Goal: Task Accomplishment & Management: Complete application form

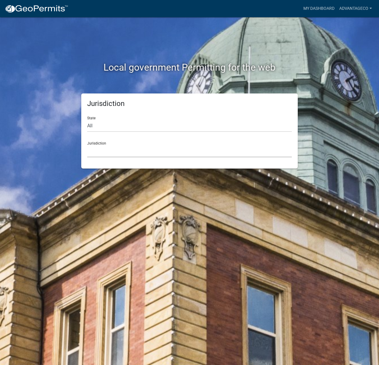
click at [114, 153] on select "[GEOGRAPHIC_DATA], [US_STATE] City of [GEOGRAPHIC_DATA], [US_STATE] [GEOGRAPHIC…" at bounding box center [189, 151] width 205 height 12
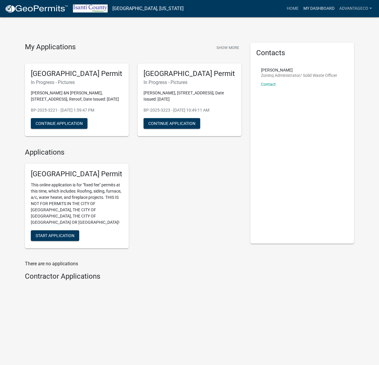
click at [307, 7] on link "My Dashboard" at bounding box center [319, 8] width 36 height 11
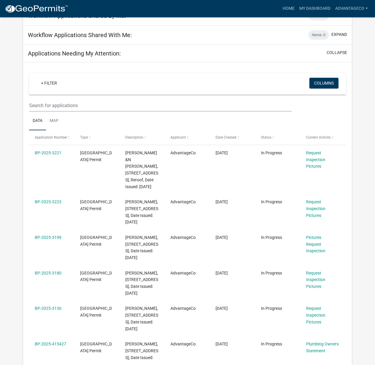
scroll to position [94, 0]
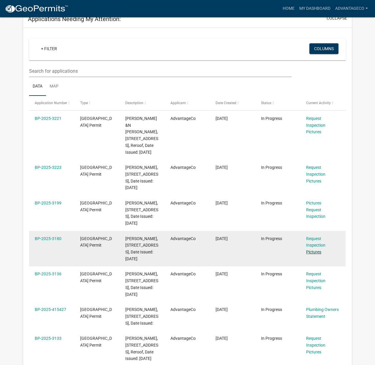
click at [311, 254] on link "Pictures" at bounding box center [313, 252] width 15 height 5
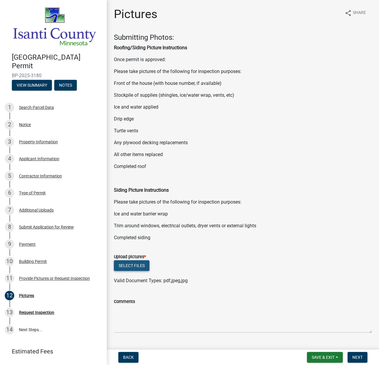
click at [137, 266] on button "Select files" at bounding box center [132, 265] width 36 height 11
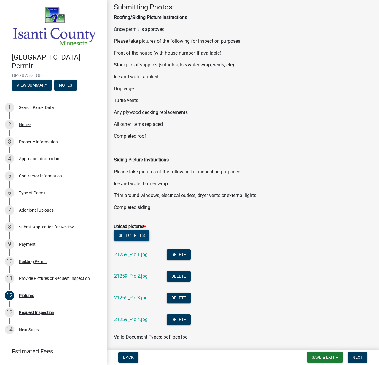
scroll to position [100, 0]
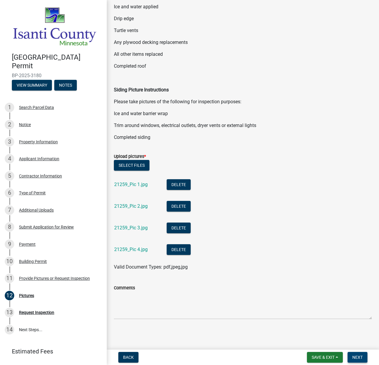
click at [356, 356] on span "Next" at bounding box center [358, 357] width 10 height 5
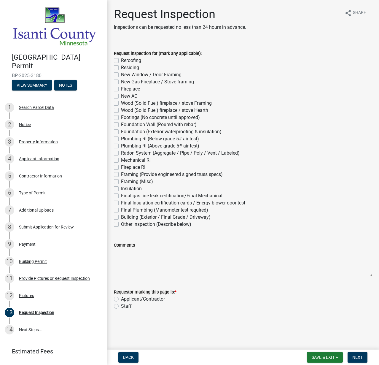
click at [132, 61] on label "Reroofing" at bounding box center [131, 60] width 20 height 7
click at [125, 61] on input "Reroofing" at bounding box center [123, 59] width 4 height 4
checkbox input "true"
checkbox input "false"
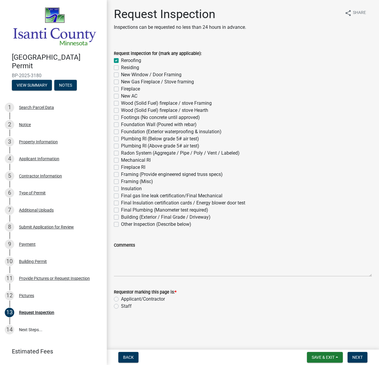
checkbox input "false"
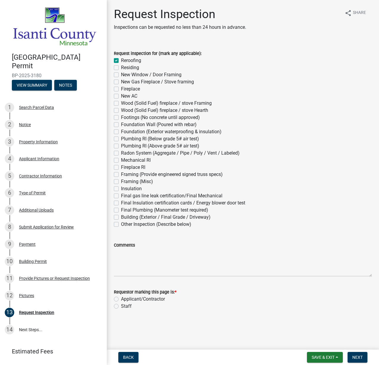
checkbox input "false"
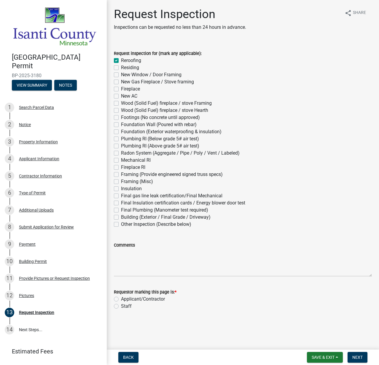
checkbox input "false"
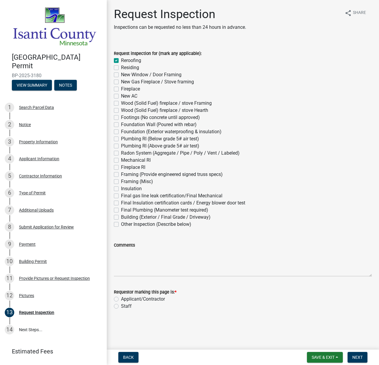
checkbox input "false"
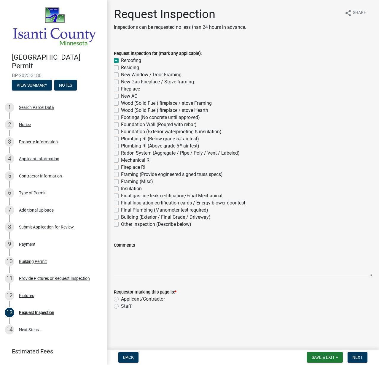
checkbox input "false"
click at [142, 299] on label "Applicant/Contractor" at bounding box center [143, 299] width 44 height 7
click at [125, 299] on input "Applicant/Contractor" at bounding box center [123, 298] width 4 height 4
radio input "true"
click at [359, 355] on span "Next" at bounding box center [358, 357] width 10 height 5
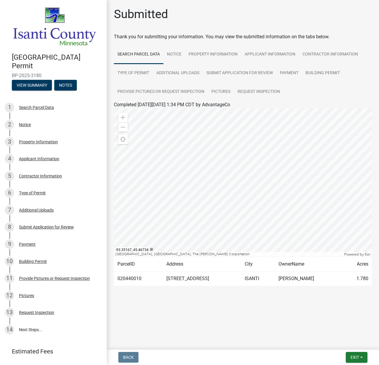
click at [48, 25] on img at bounding box center [54, 26] width 85 height 41
click at [50, 21] on img at bounding box center [54, 26] width 85 height 41
click at [66, 39] on img at bounding box center [54, 26] width 85 height 41
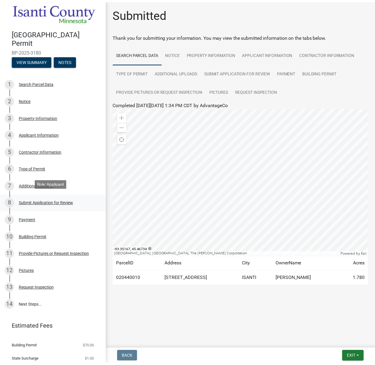
scroll to position [39, 0]
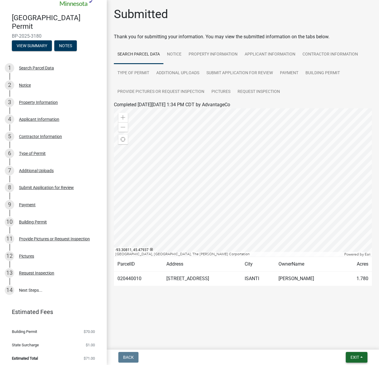
click at [357, 361] on button "Exit" at bounding box center [357, 357] width 22 height 11
click at [338, 340] on button "Save & Exit" at bounding box center [343, 342] width 47 height 14
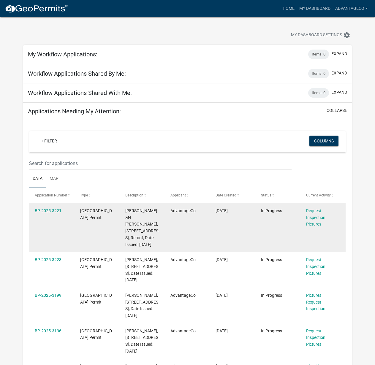
scroll to position [2, 0]
click at [51, 211] on link "BP-2025-3221" at bounding box center [48, 210] width 27 height 5
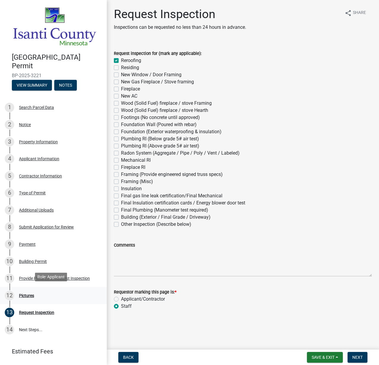
click at [22, 293] on div "Pictures" at bounding box center [26, 295] width 15 height 4
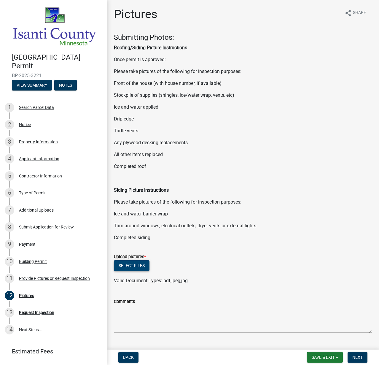
click at [128, 267] on button "Select files" at bounding box center [132, 265] width 36 height 11
click at [146, 261] on button "Select files" at bounding box center [132, 265] width 36 height 11
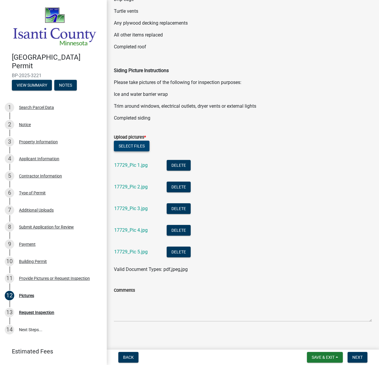
scroll to position [122, 0]
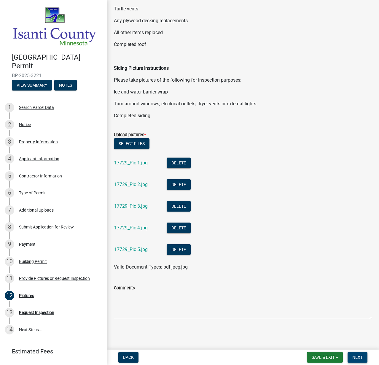
click at [361, 360] on button "Next" at bounding box center [358, 357] width 20 height 11
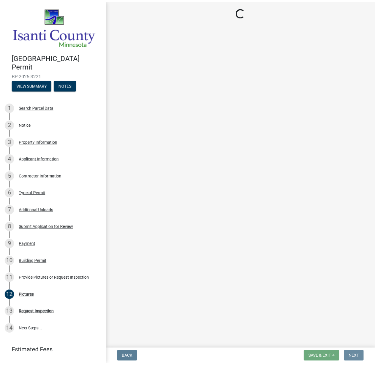
scroll to position [0, 0]
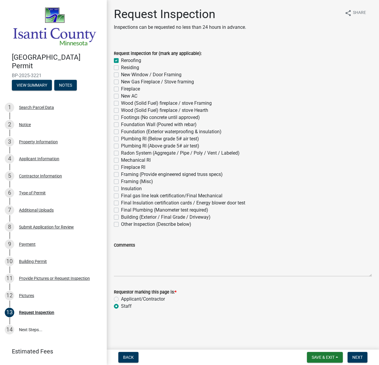
click at [154, 300] on label "Applicant/Contractor" at bounding box center [143, 299] width 44 height 7
click at [125, 299] on input "Applicant/Contractor" at bounding box center [123, 298] width 4 height 4
radio input "true"
click at [357, 360] on button "Next" at bounding box center [358, 357] width 20 height 11
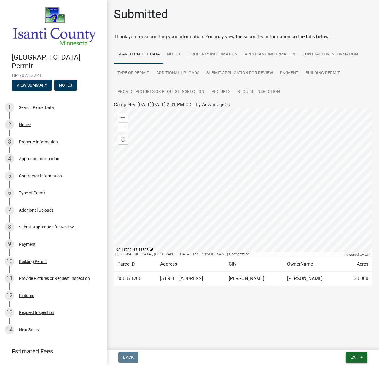
click at [358, 357] on span "Exit" at bounding box center [355, 357] width 9 height 5
click at [337, 341] on button "Save & Exit" at bounding box center [343, 342] width 47 height 14
